Goal: Task Accomplishment & Management: Use online tool/utility

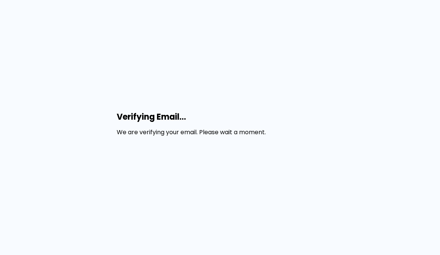
scroll to position [4, 0]
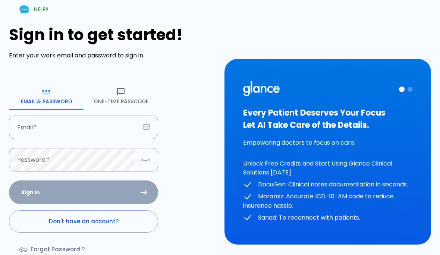
click at [105, 133] on input "Email   *" at bounding box center [74, 126] width 131 height 23
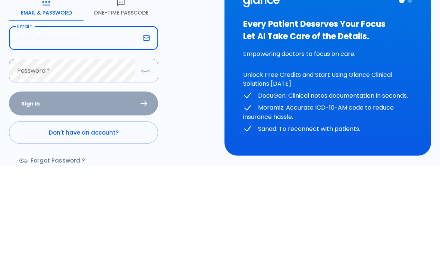
type input "aldarwishabdullah@gmail.com"
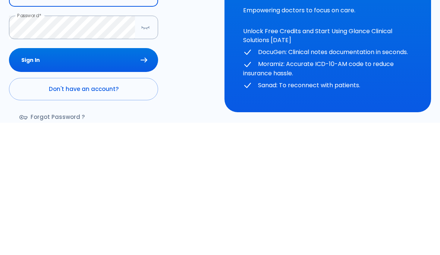
scroll to position [47, 0]
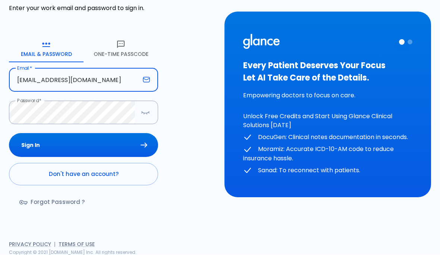
click at [117, 142] on button "Sign In" at bounding box center [83, 145] width 149 height 24
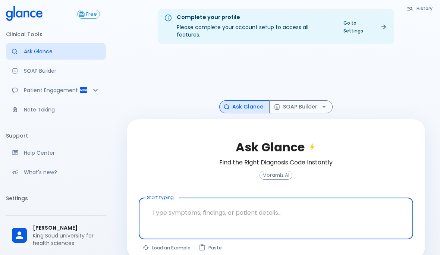
click at [79, 210] on link "Your Settings" at bounding box center [56, 215] width 100 height 16
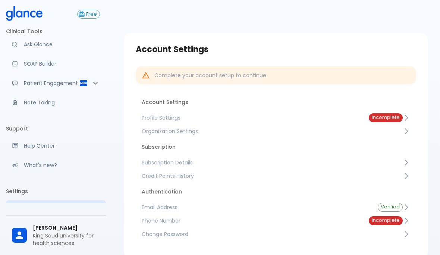
scroll to position [6, 0]
click at [164, 119] on span "Profile Settings" at bounding box center [249, 117] width 215 height 7
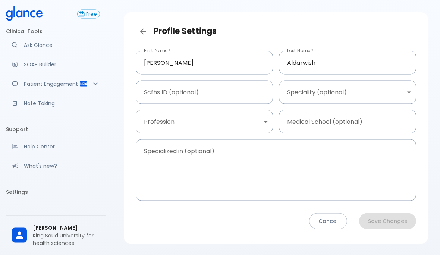
scroll to position [21, 0]
click at [76, 204] on link "Your Settings" at bounding box center [56, 209] width 100 height 16
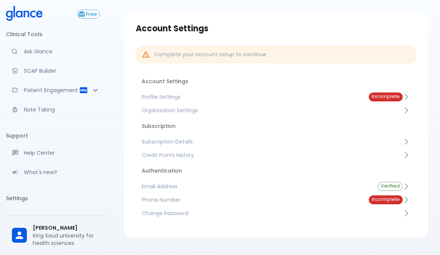
click at [180, 141] on span "Subscription Details" at bounding box center [272, 141] width 261 height 7
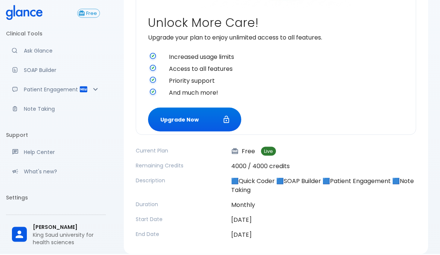
scroll to position [247, 0]
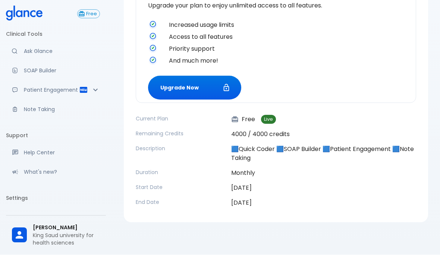
click at [213, 88] on button "Upgrade Now" at bounding box center [194, 88] width 93 height 24
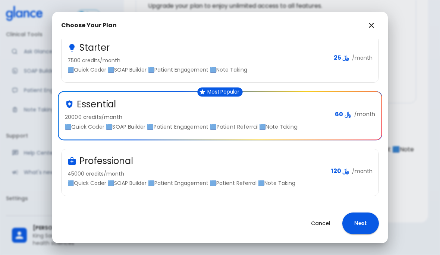
scroll to position [90, 0]
click at [226, 167] on div "Professional 45000 credits/month 🟦Quick Coder 🟦SOAP Builder 🟦Patient Engagement…" at bounding box center [195, 171] width 257 height 32
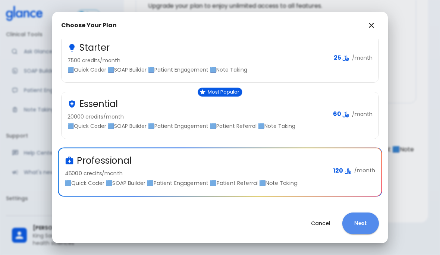
click at [365, 221] on button "Next" at bounding box center [360, 223] width 37 height 22
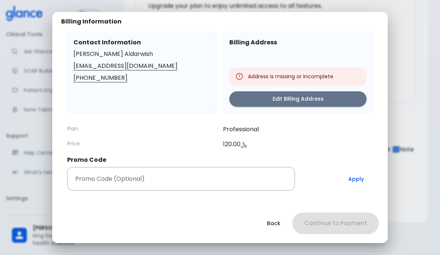
click at [208, 176] on input "Promo Code (Optional)" at bounding box center [181, 178] width 228 height 23
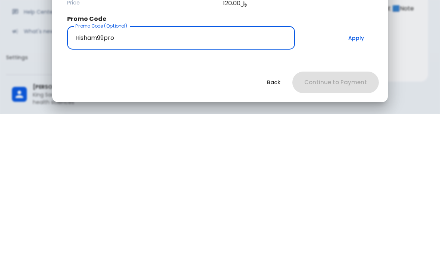
click at [355, 167] on button "Apply" at bounding box center [356, 178] width 34 height 23
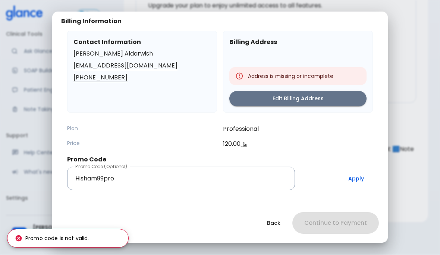
click at [129, 177] on input "Hisham99pro" at bounding box center [181, 178] width 228 height 23
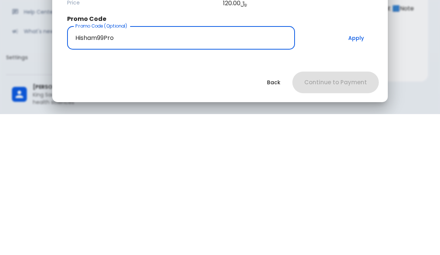
type input "Hisham99Pro"
click at [357, 167] on button "Apply" at bounding box center [356, 178] width 34 height 23
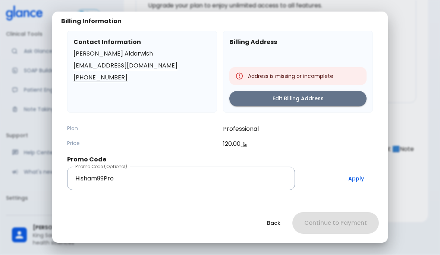
click at [327, 96] on button "Edit Billing Address" at bounding box center [297, 98] width 137 height 15
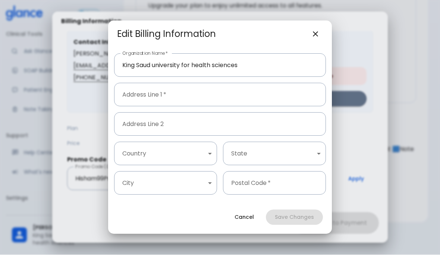
click at [259, 94] on input "Address Line 1   *" at bounding box center [220, 94] width 212 height 23
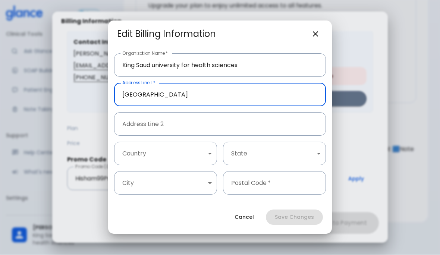
type input "Riyadh"
click at [203, 150] on body "↧ pull to refresh ↧ Free Clinical Tools Ask Glance SOAP Builder Patient Engagem…" at bounding box center [220, 4] width 440 height 502
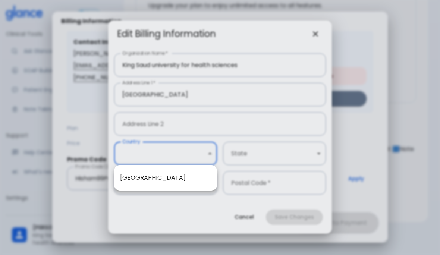
click at [190, 180] on li "Saudi Arabia" at bounding box center [165, 177] width 103 height 13
type input "1"
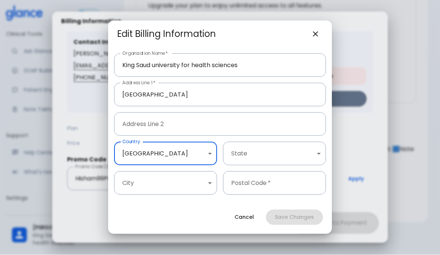
click at [271, 150] on body "↧ pull to refresh ↧ Free Clinical Tools Ask Glance SOAP Builder Patient Engagem…" at bounding box center [220, 4] width 440 height 502
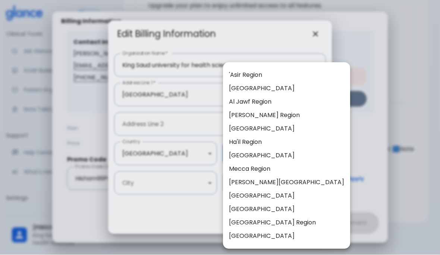
click at [282, 223] on li "Riyadh Region" at bounding box center [286, 222] width 127 height 13
type input "8"
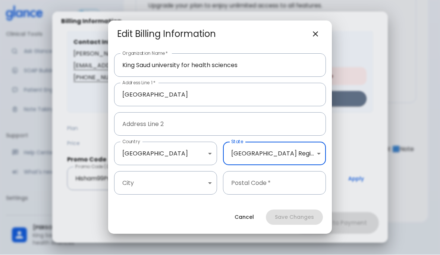
click at [194, 189] on body "↧ pull to refresh ↧ Free Clinical Tools Ask Glance SOAP Builder Patient Engagem…" at bounding box center [220, 4] width 440 height 502
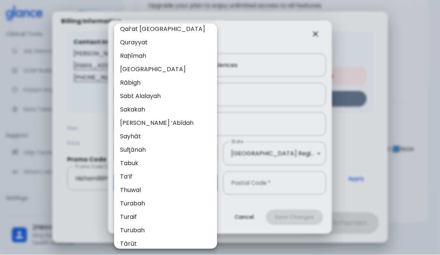
scroll to position [663, 0]
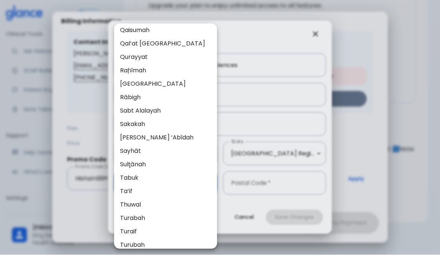
click at [151, 86] on li "Riyadh" at bounding box center [165, 83] width 103 height 13
type input "37"
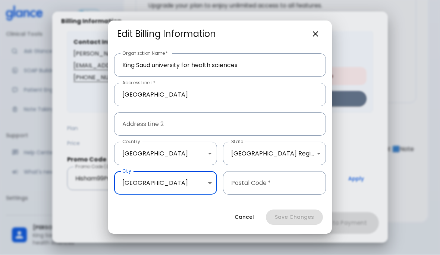
click at [282, 184] on input "Postal Code   *" at bounding box center [274, 182] width 103 height 23
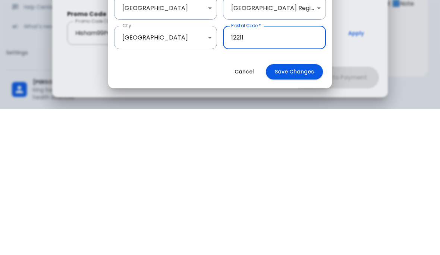
type input "12211"
click at [304, 210] on button "Save Changes" at bounding box center [294, 217] width 57 height 15
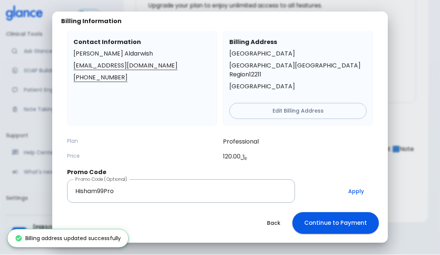
click at [351, 182] on button "Apply" at bounding box center [356, 191] width 34 height 23
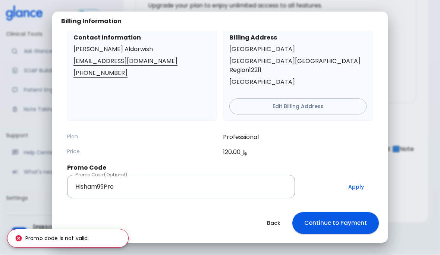
scroll to position [10, 0]
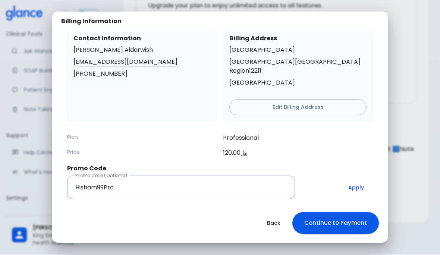
click at [359, 177] on button "Apply" at bounding box center [356, 187] width 34 height 23
click at [356, 176] on button "Apply" at bounding box center [356, 187] width 34 height 23
click at [242, 179] on input "Hisham99Pro" at bounding box center [181, 187] width 228 height 23
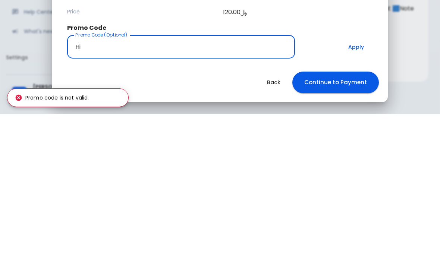
type input "H"
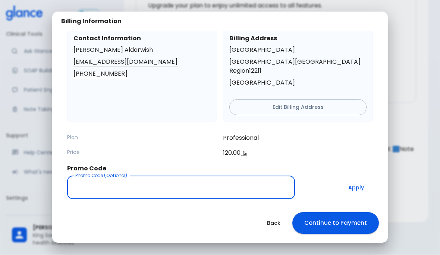
click at [277, 222] on button "Back" at bounding box center [273, 223] width 31 height 15
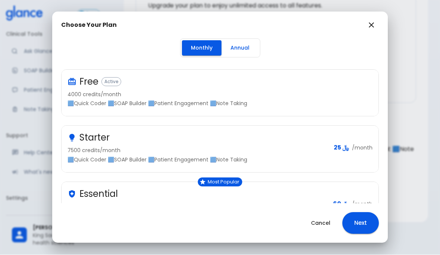
scroll to position [0, 0]
click at [245, 49] on button "Annual" at bounding box center [239, 48] width 37 height 15
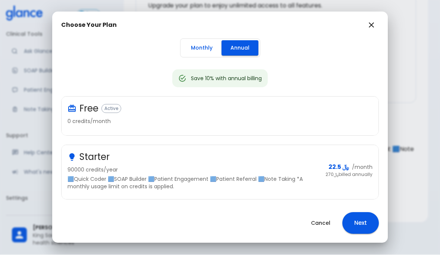
click at [193, 47] on button "Monthly" at bounding box center [201, 48] width 39 height 15
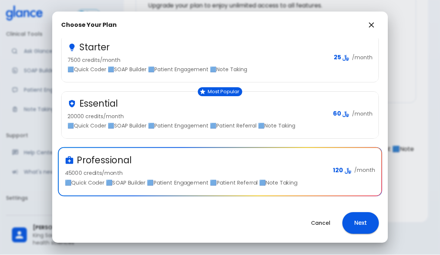
click at [363, 223] on button "Next" at bounding box center [360, 223] width 37 height 22
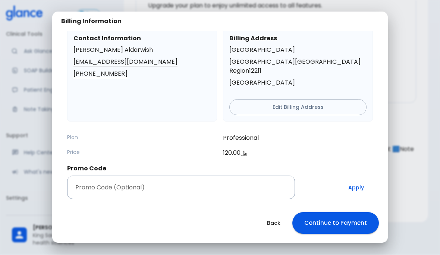
click at [243, 176] on input "Promo Code (Optional)" at bounding box center [181, 187] width 228 height 23
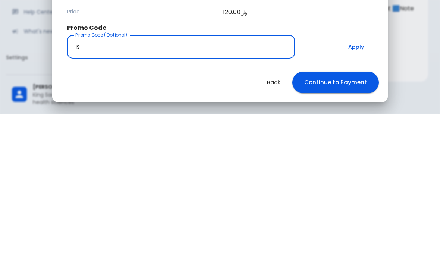
type input "I"
click at [345, 203] on div "Back Continue to Payment" at bounding box center [219, 222] width 335 height 39
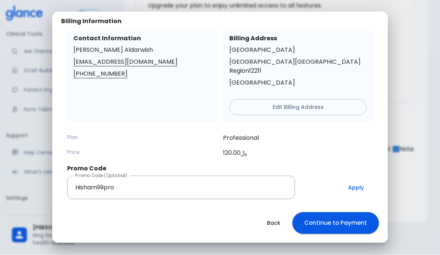
click at [356, 177] on button "Apply" at bounding box center [356, 187] width 34 height 23
click at [355, 176] on button "Apply" at bounding box center [356, 187] width 34 height 23
click at [362, 176] on button "Apply" at bounding box center [356, 187] width 34 height 23
click at [261, 177] on input "Hisham99pro" at bounding box center [181, 187] width 228 height 23
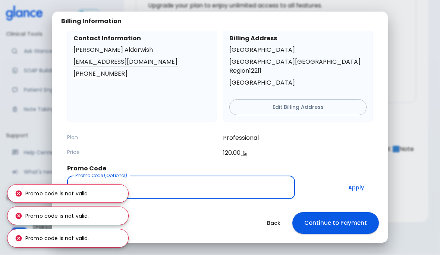
click at [149, 176] on input "Hisham99pro" at bounding box center [181, 187] width 228 height 23
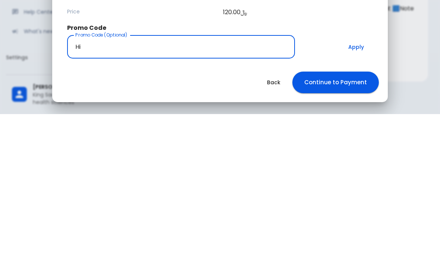
type input "H"
click at [354, 176] on button "Apply" at bounding box center [356, 187] width 34 height 23
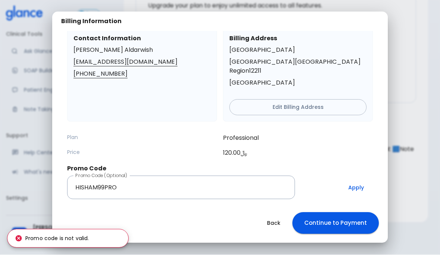
click at [167, 180] on input "HISHAM99PRO" at bounding box center [181, 187] width 228 height 23
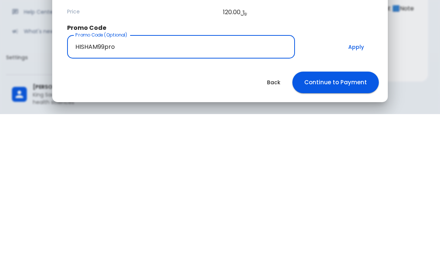
click at [358, 176] on button "Apply" at bounding box center [356, 187] width 34 height 23
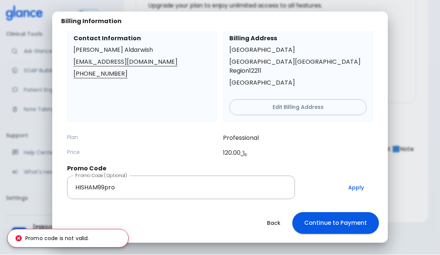
click at [160, 176] on input "HISHAM99pro" at bounding box center [181, 187] width 228 height 23
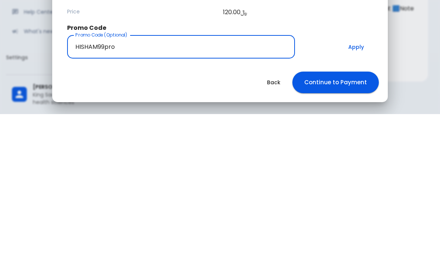
click at [245, 176] on input "HISHAM99pro" at bounding box center [181, 187] width 228 height 23
click at [355, 176] on button "Apply" at bounding box center [356, 187] width 34 height 23
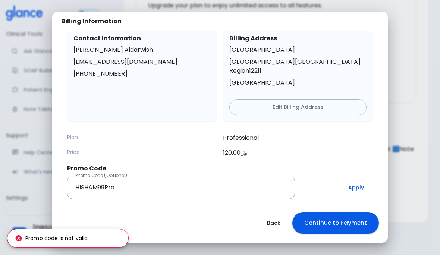
click at [95, 181] on input "HISHAM99Pro" at bounding box center [181, 187] width 228 height 23
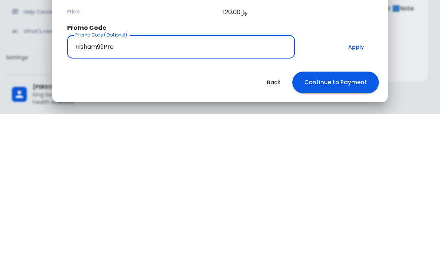
type input "Hisham99Pro"
click at [362, 176] on button "Apply" at bounding box center [356, 187] width 34 height 23
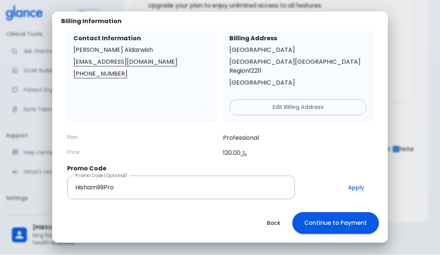
click at [272, 223] on button "Back" at bounding box center [273, 223] width 31 height 15
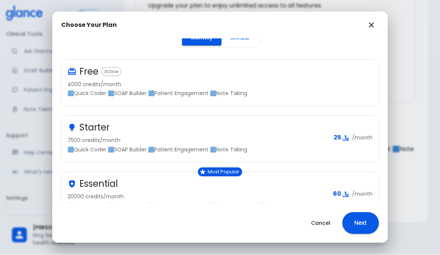
click at [317, 226] on button "Cancel" at bounding box center [320, 223] width 37 height 15
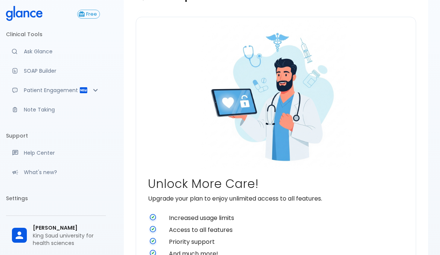
click at [82, 53] on p "Ask Glance" at bounding box center [62, 51] width 76 height 7
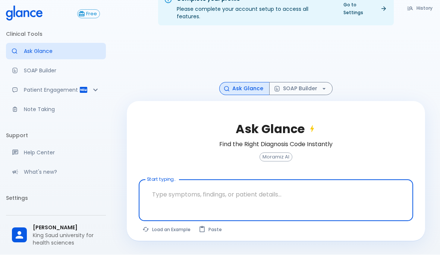
click at [229, 224] on div "Complete your profile Please complete your account setup to access all features…" at bounding box center [276, 118] width 328 height 273
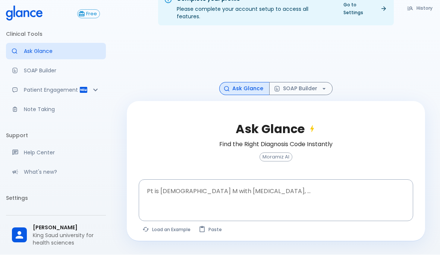
click at [264, 183] on textarea "Pt is 35 yo M with chest pain, ..." at bounding box center [276, 194] width 264 height 23
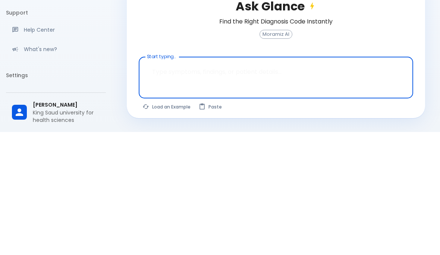
paste textarea "A 72-year-old man with metastatic prostate cancer with bone metastatic came to …"
type textarea "A 72-year-old man with metastatic prostate cancer with bone metastatic came to …"
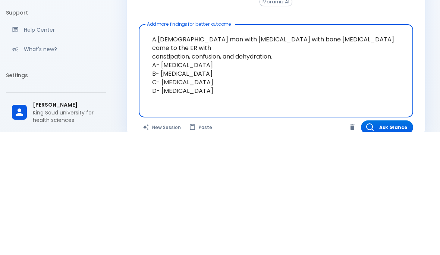
scroll to position [66, 0]
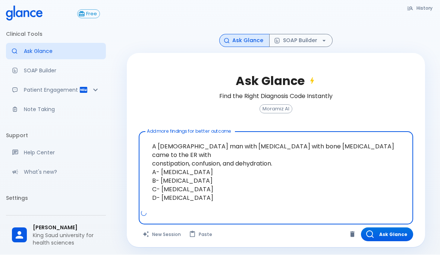
click at [396, 234] on button "Ask Glance" at bounding box center [387, 235] width 52 height 14
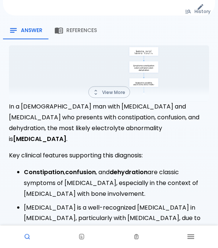
scroll to position [121, 0]
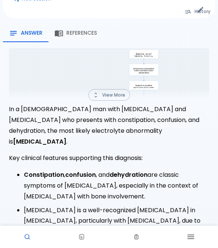
click at [113, 89] on button "View More" at bounding box center [109, 95] width 42 height 12
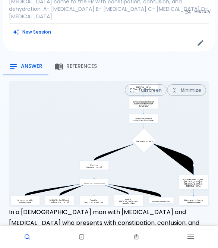
scroll to position [0, 0]
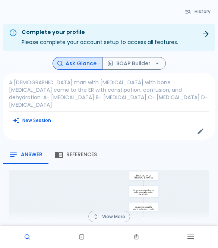
click at [92, 115] on div "New Session" at bounding box center [109, 120] width 200 height 11
click at [37, 115] on button "New Session" at bounding box center [32, 120] width 47 height 11
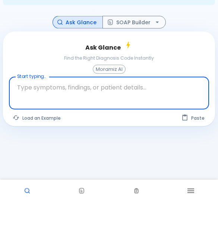
type textarea "A 55-year-old women recently diagnosed with neuroendocrine tumor of pancreas wi…"
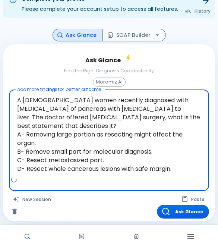
click at [194, 205] on button "Ask Glance" at bounding box center [183, 212] width 52 height 14
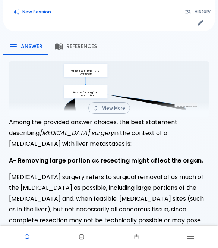
scroll to position [121, 0]
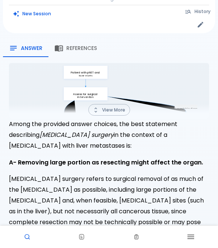
click at [118, 107] on button "View More" at bounding box center [109, 110] width 42 height 12
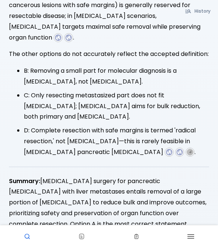
scroll to position [386, 0]
